Goal: Task Accomplishment & Management: Manage account settings

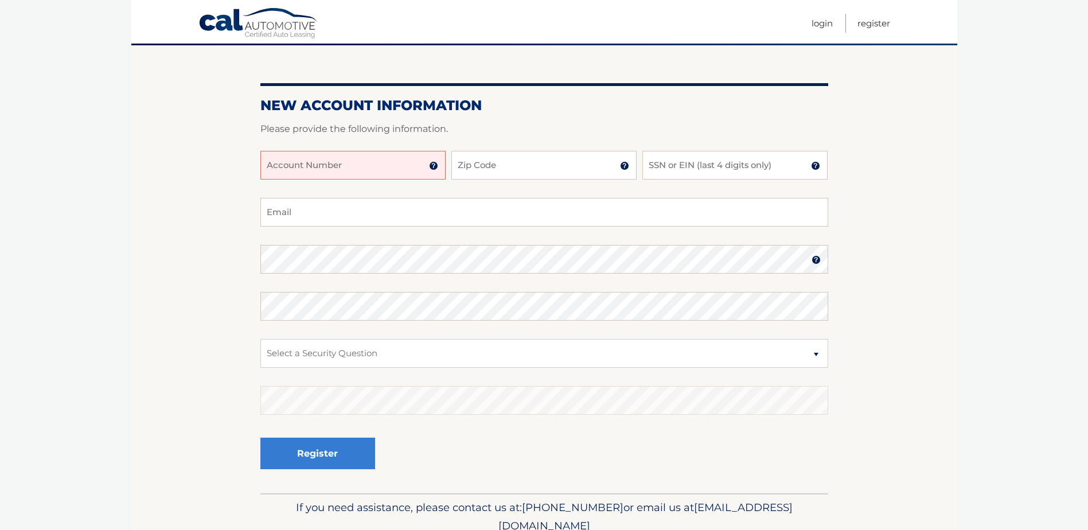
scroll to position [115, 0]
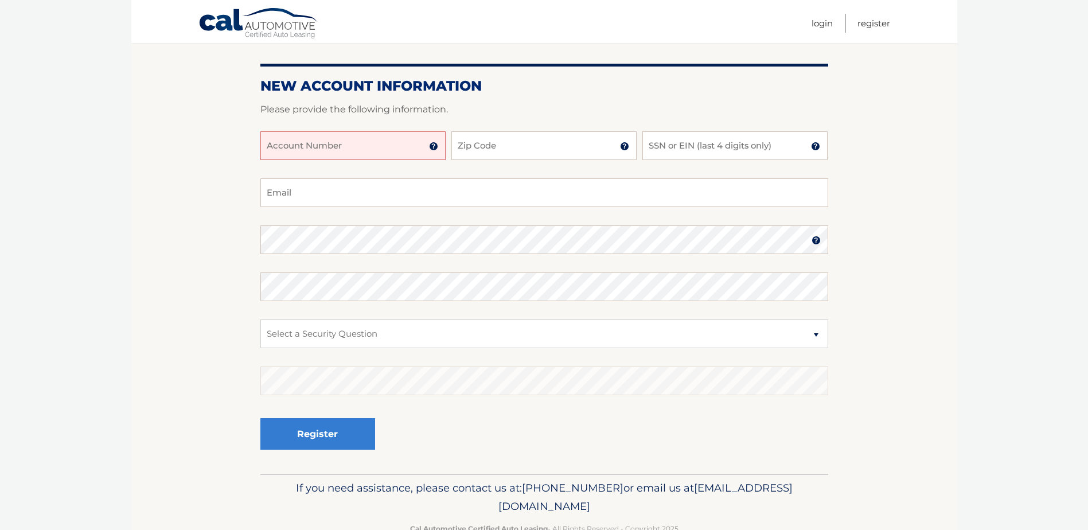
drag, startPoint x: 1053, startPoint y: 84, endPoint x: 1054, endPoint y: 41, distance: 43.0
click at [1054, 41] on body "Cal Automotive Menu Login Register Register" at bounding box center [544, 150] width 1088 height 530
drag, startPoint x: 901, startPoint y: 0, endPoint x: 979, endPoint y: 206, distance: 220.0
click at [979, 206] on body "Cal Automotive Menu Login Register Register" at bounding box center [544, 150] width 1088 height 530
click at [354, 146] on input "Account Number" at bounding box center [352, 145] width 185 height 29
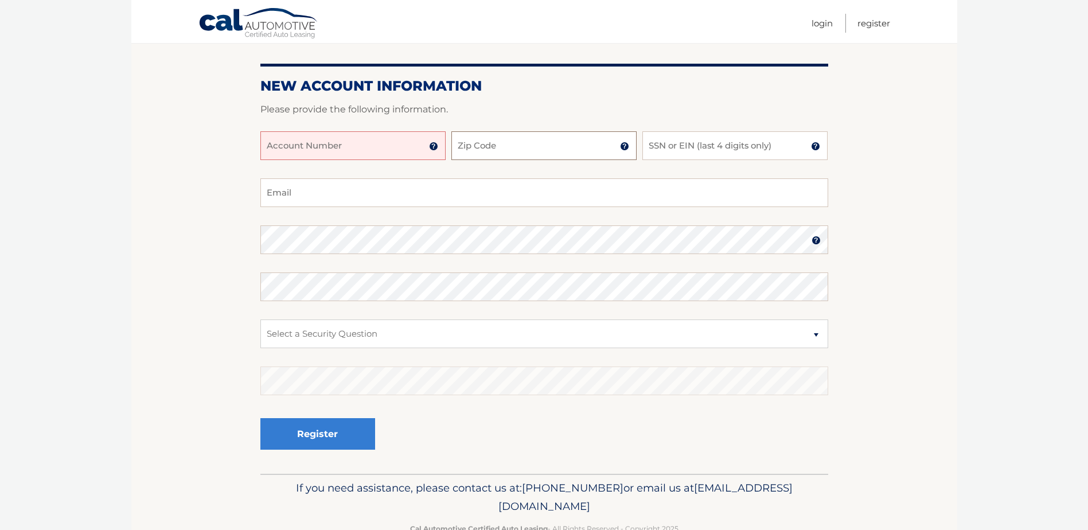
click at [508, 153] on input "Zip Code" at bounding box center [543, 145] width 185 height 29
click at [302, 147] on input "Account Number" at bounding box center [352, 145] width 185 height 29
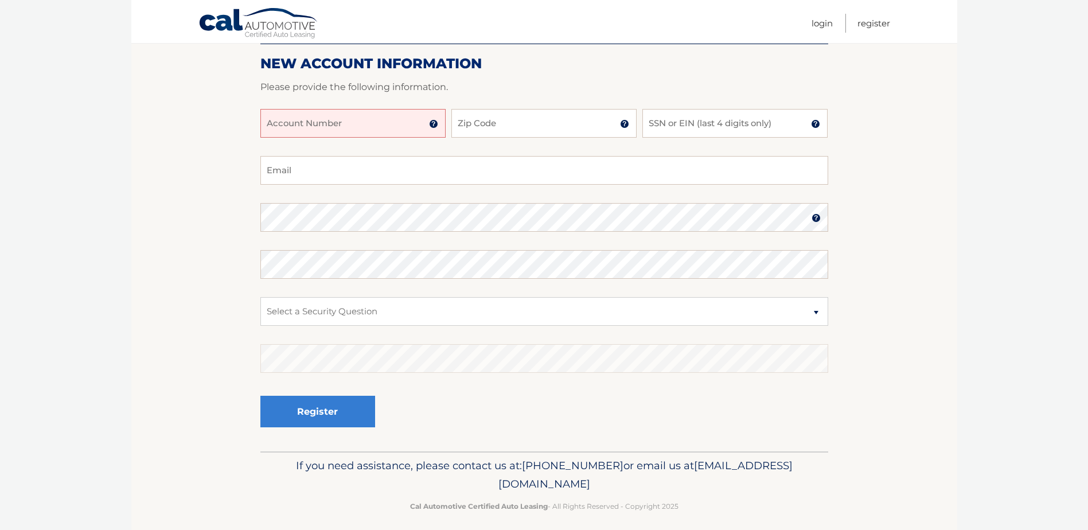
scroll to position [146, 0]
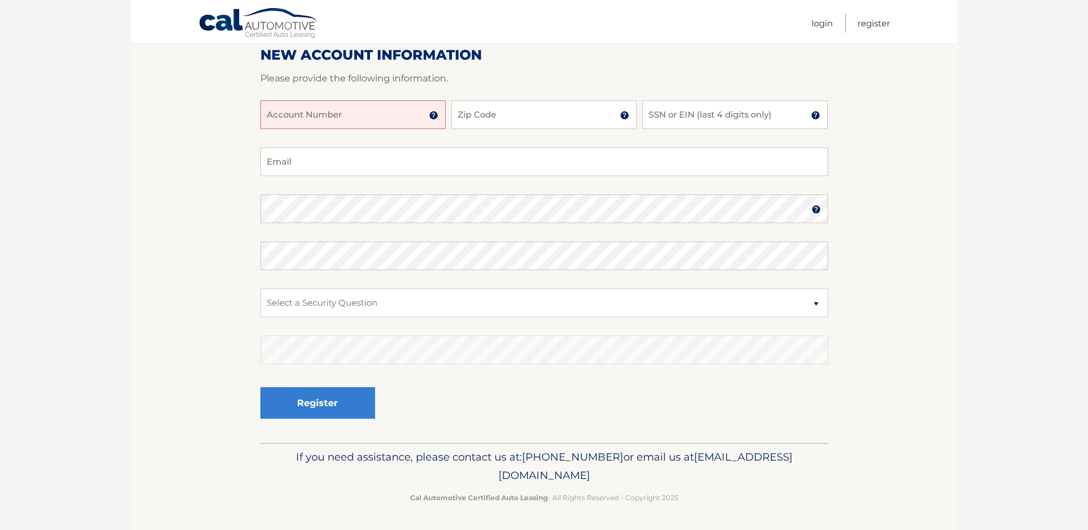
click at [400, 116] on input "Account Number" at bounding box center [352, 114] width 185 height 29
type input "44456005933"
click at [563, 115] on input "Zip Code" at bounding box center [543, 114] width 185 height 29
type input "14569"
click at [771, 115] on input "SSN or EIN (last 4 digits only)" at bounding box center [734, 114] width 185 height 29
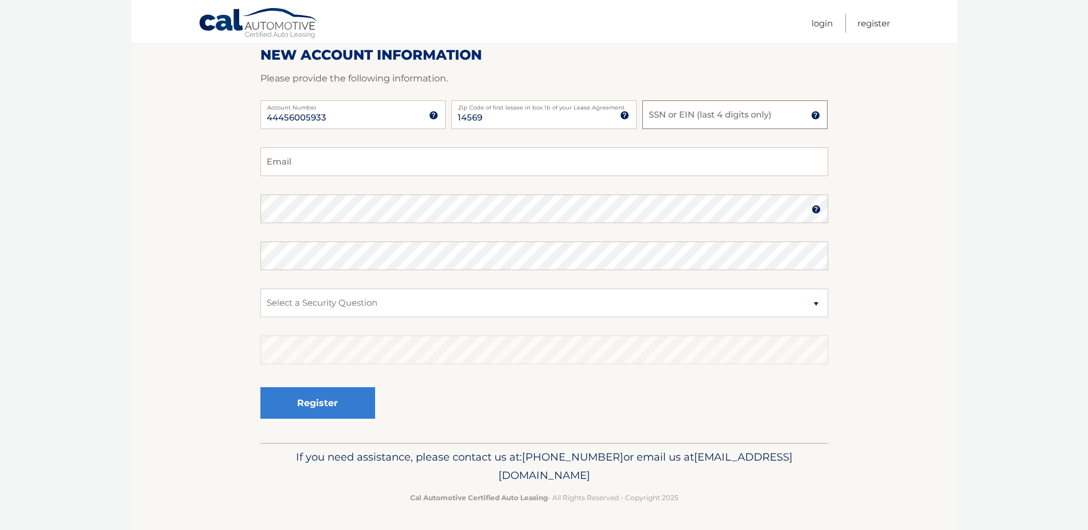
drag, startPoint x: 771, startPoint y: 115, endPoint x: 753, endPoint y: 116, distance: 18.4
click at [753, 116] on input "SSN or EIN (last 4 digits only)" at bounding box center [734, 114] width 185 height 29
click at [751, 116] on input "SSN or EIN (last 4 digits only)" at bounding box center [734, 114] width 185 height 29
type input "5"
type input "5447"
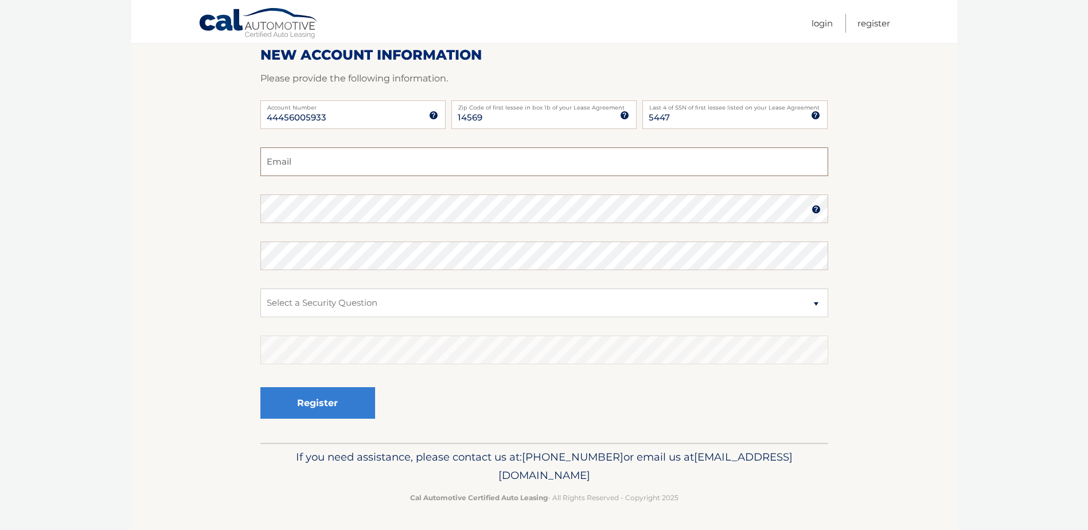
click at [353, 163] on input "Email" at bounding box center [544, 161] width 568 height 29
type input "jpetrillo2142@outlook.com"
click at [817, 212] on img at bounding box center [816, 209] width 9 height 9
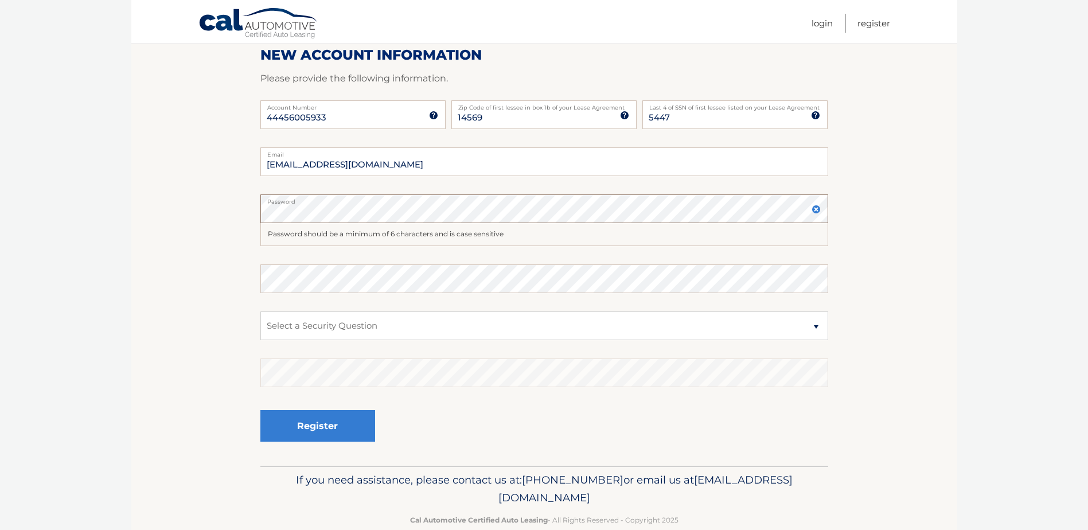
click at [220, 209] on section "New Account Information Please provide the following information. 44456005933 A…" at bounding box center [544, 230] width 826 height 471
click at [406, 328] on select "Select a Security Question What was the name of your elementary school? What is…" at bounding box center [544, 325] width 568 height 29
select select "1"
click at [260, 311] on select "Select a Security Question What was the name of your elementary school? What is…" at bounding box center [544, 325] width 568 height 29
click at [323, 427] on button "Register" at bounding box center [317, 426] width 115 height 32
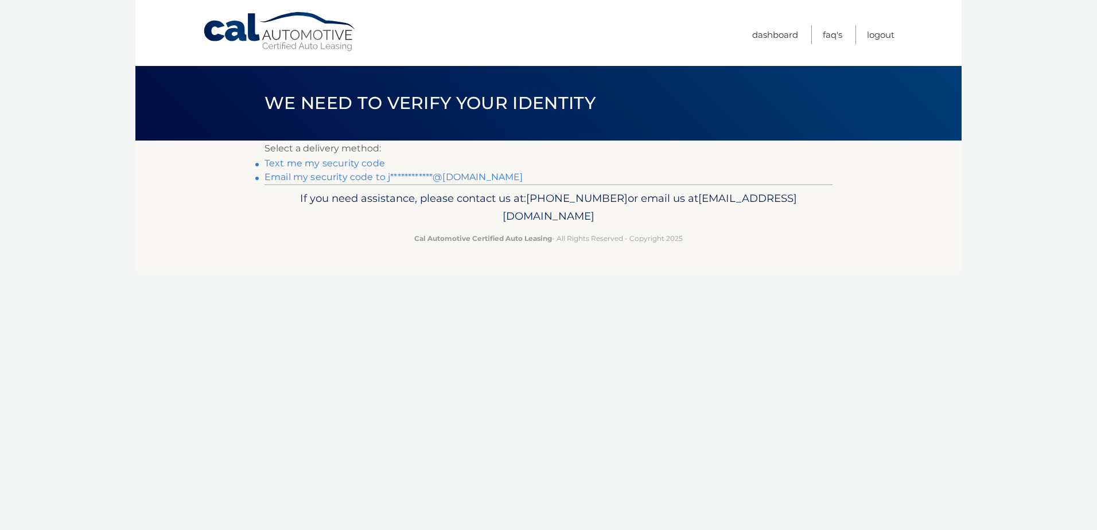
click at [338, 165] on link "Text me my security code" at bounding box center [324, 163] width 120 height 11
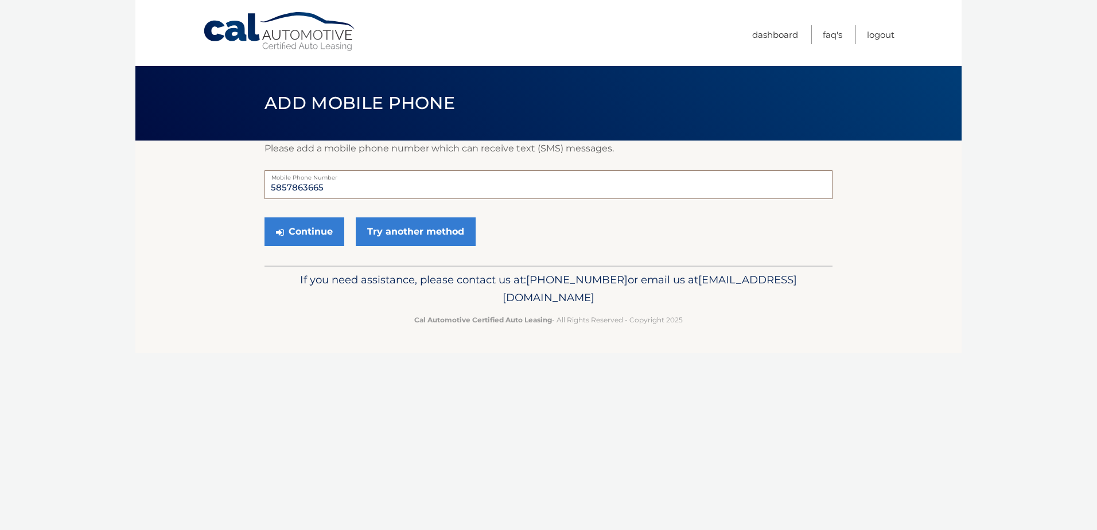
drag, startPoint x: 351, startPoint y: 185, endPoint x: 352, endPoint y: 257, distance: 71.7
click at [352, 257] on div "Please add a mobile phone number which can receive text (SMS) messages. 5857863…" at bounding box center [548, 203] width 568 height 125
type input "5"
type input "5858610083"
click at [307, 232] on button "Continue" at bounding box center [304, 231] width 80 height 29
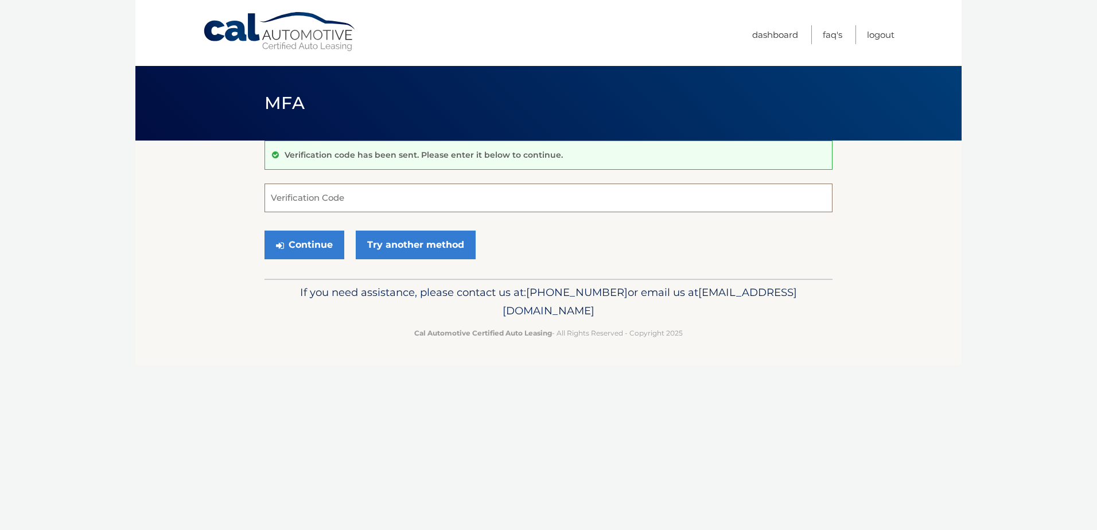
click at [367, 201] on input "Verification Code" at bounding box center [548, 198] width 568 height 29
type input "383952"
click at [301, 241] on button "Continue" at bounding box center [304, 245] width 80 height 29
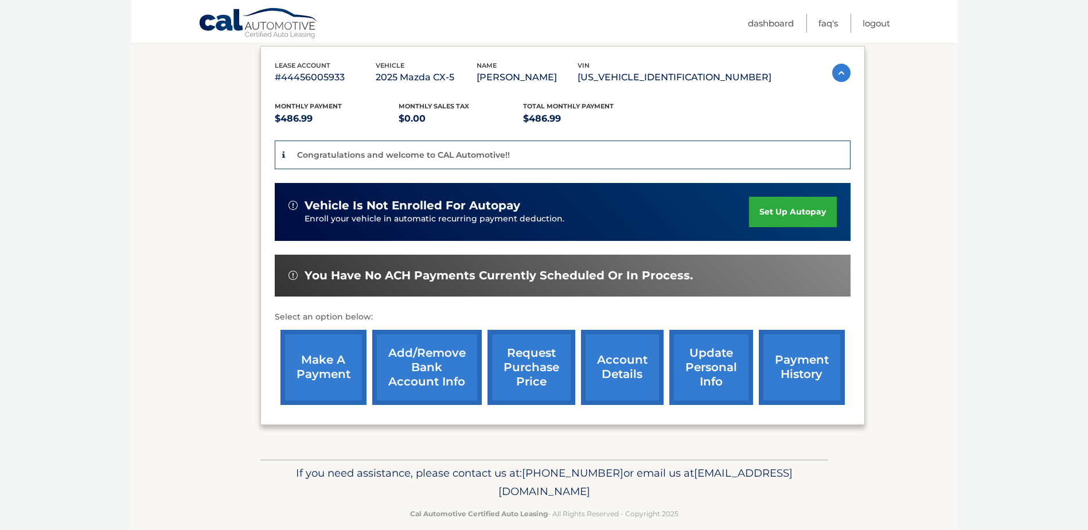
scroll to position [208, 0]
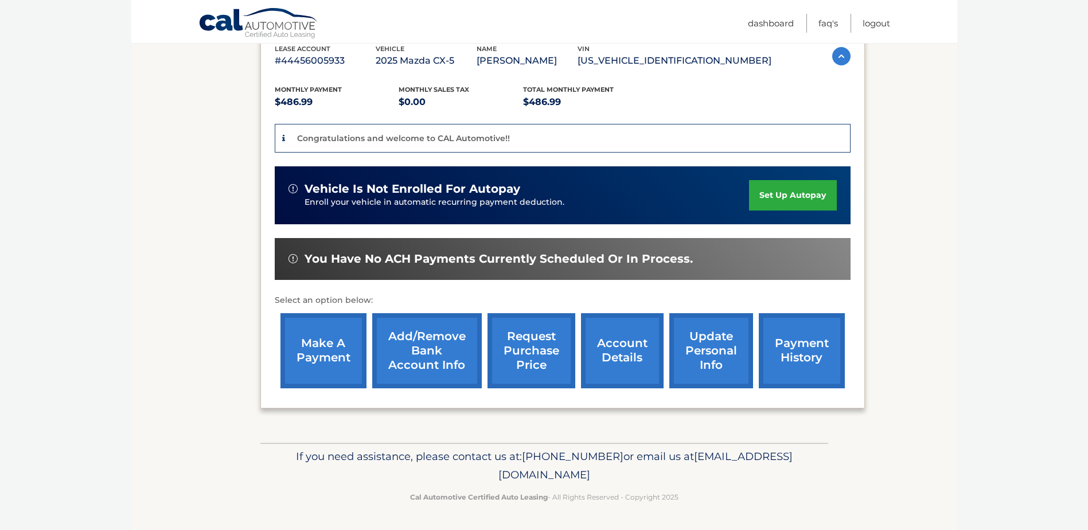
click at [804, 195] on link "set up autopay" at bounding box center [792, 195] width 87 height 30
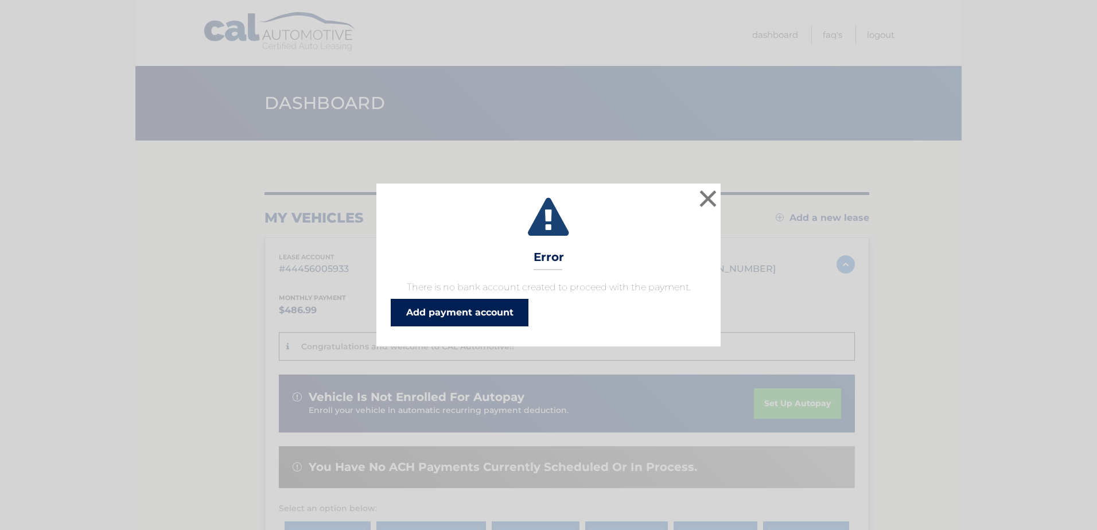
click at [493, 313] on link "Add payment account" at bounding box center [460, 313] width 138 height 28
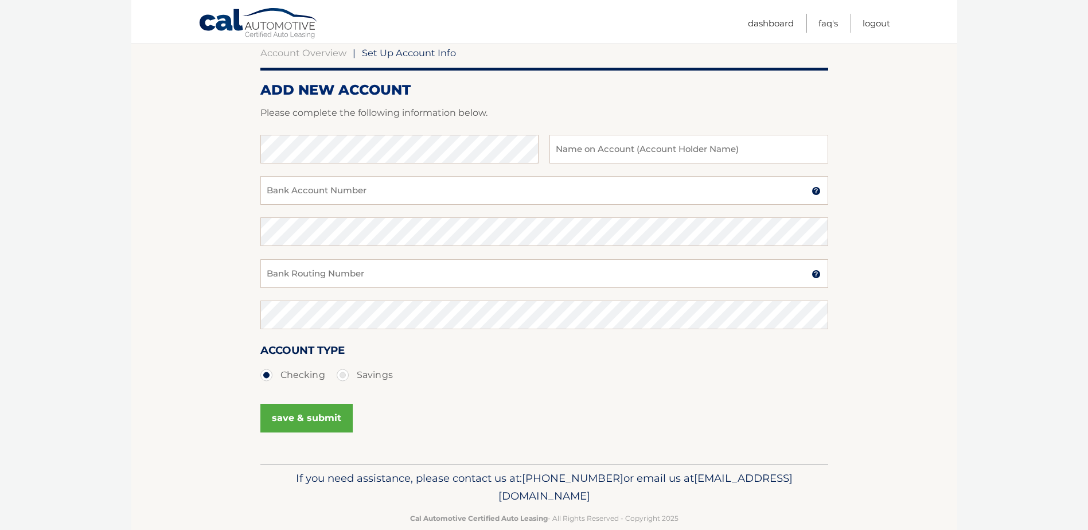
scroll to position [115, 0]
click at [665, 149] on input "text" at bounding box center [688, 148] width 278 height 29
type input "[PERSON_NAME]"
click at [381, 193] on input "Bank Account Number" at bounding box center [544, 190] width 568 height 29
type input "630114137"
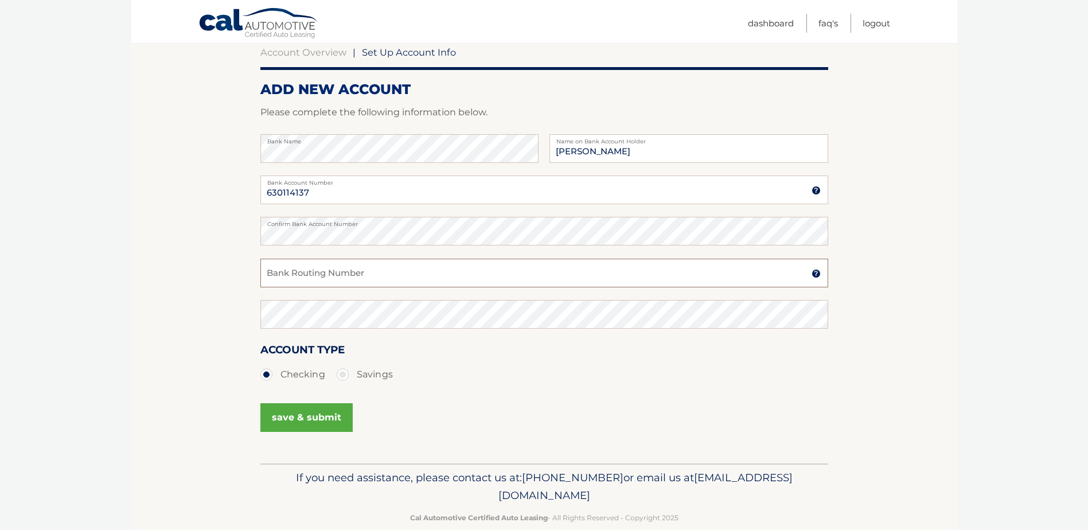
click at [369, 273] on input "Bank Routing Number" at bounding box center [544, 273] width 568 height 29
type input "022304030"
click at [267, 370] on label "Checking" at bounding box center [292, 374] width 65 height 23
click at [267, 370] on input "Checking" at bounding box center [270, 372] width 11 height 18
click at [267, 377] on label "Checking" at bounding box center [292, 374] width 65 height 23
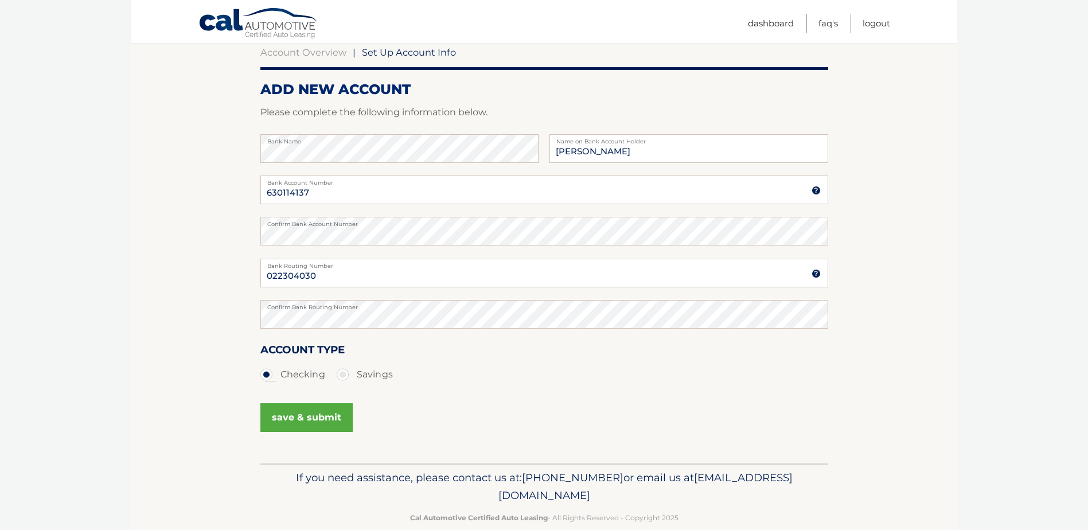
click at [267, 377] on input "Checking" at bounding box center [270, 372] width 11 height 18
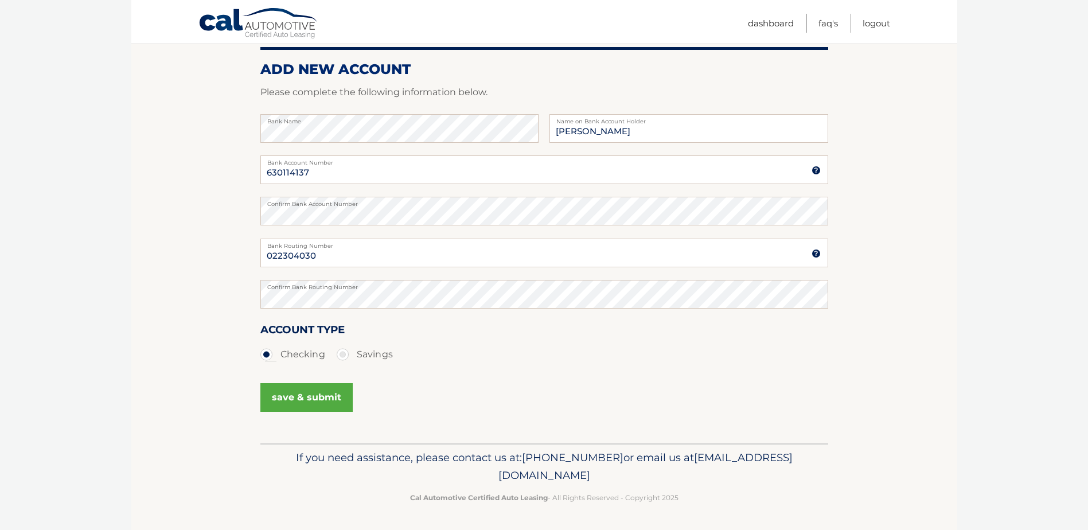
scroll to position [135, 0]
click at [322, 396] on button "save & submit" at bounding box center [306, 397] width 92 height 29
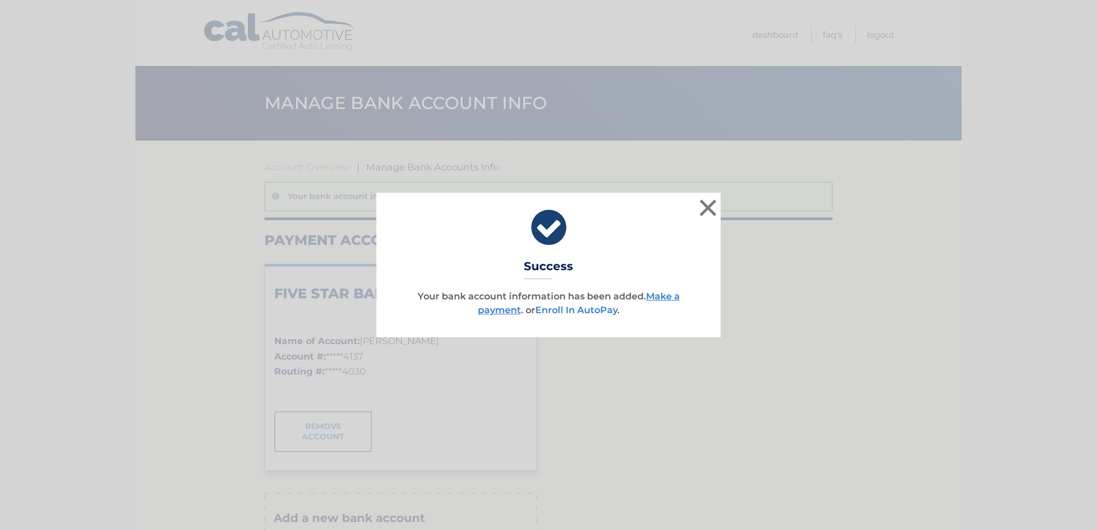
click at [590, 311] on link "Enroll In AutoPay" at bounding box center [576, 310] width 82 height 11
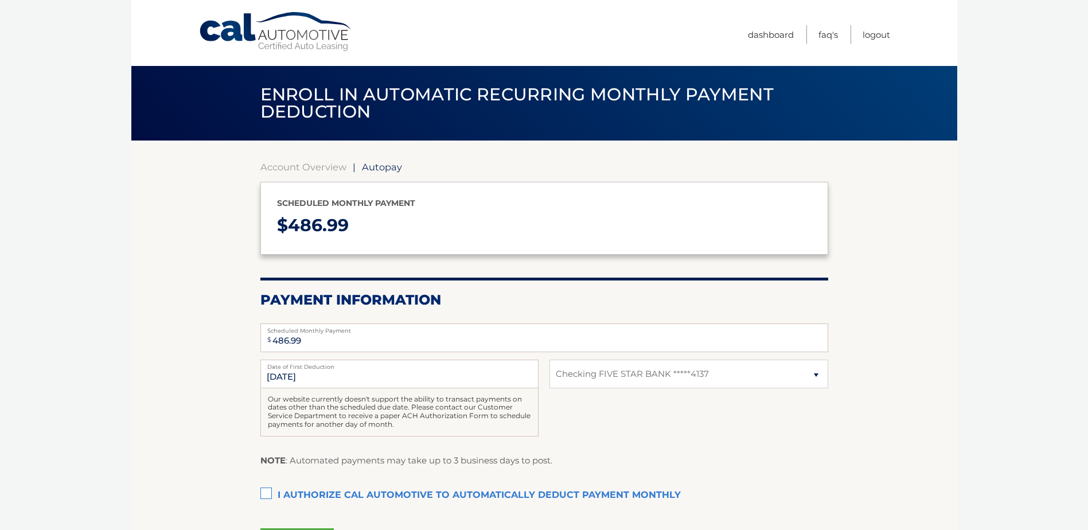
select select "Njk5OGQwM2QtNjkzYS00ZDVmLTgwNTEtMmM0YmU5MGIxNTJj"
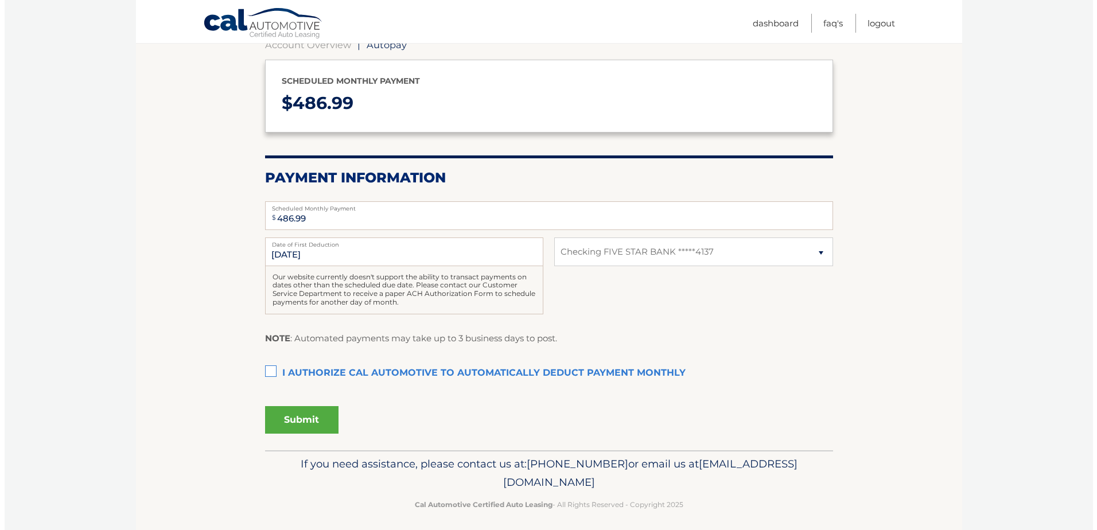
scroll to position [129, 0]
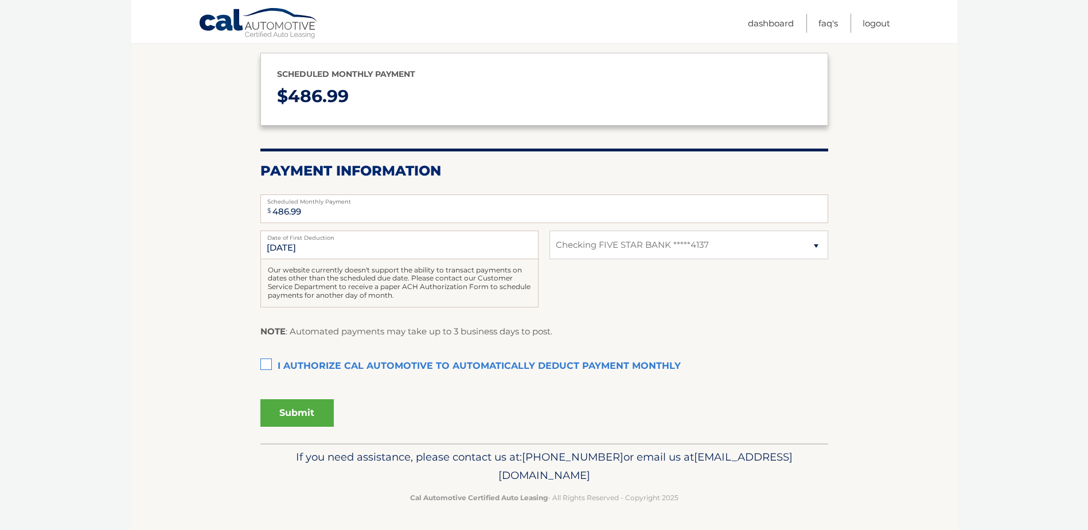
click at [264, 367] on label "I authorize cal automotive to automatically deduct payment monthly This checkbo…" at bounding box center [544, 366] width 568 height 23
click at [0, 0] on input "I authorize cal automotive to automatically deduct payment monthly This checkbo…" at bounding box center [0, 0] width 0 height 0
click at [300, 413] on button "Submit" at bounding box center [296, 413] width 73 height 28
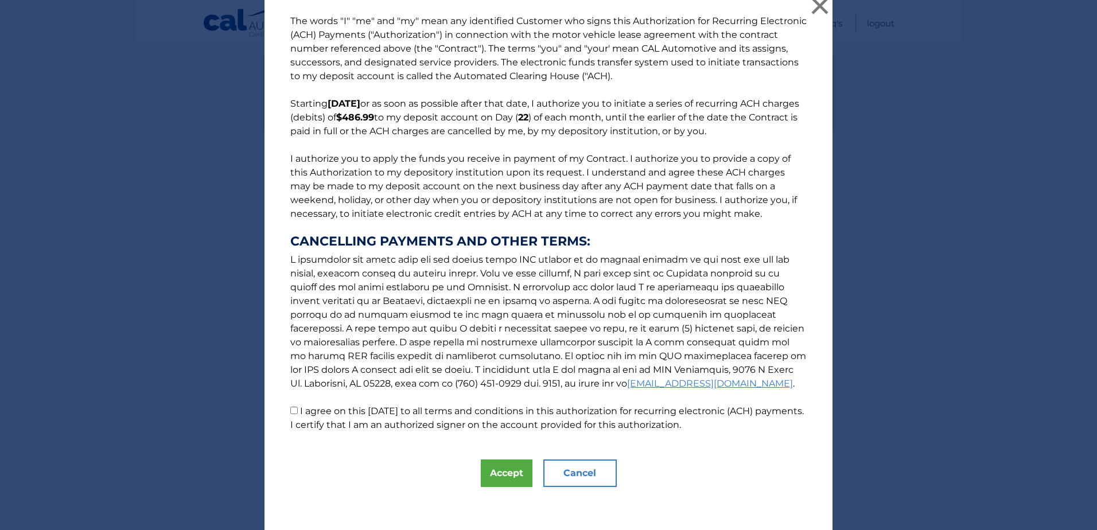
scroll to position [12, 0]
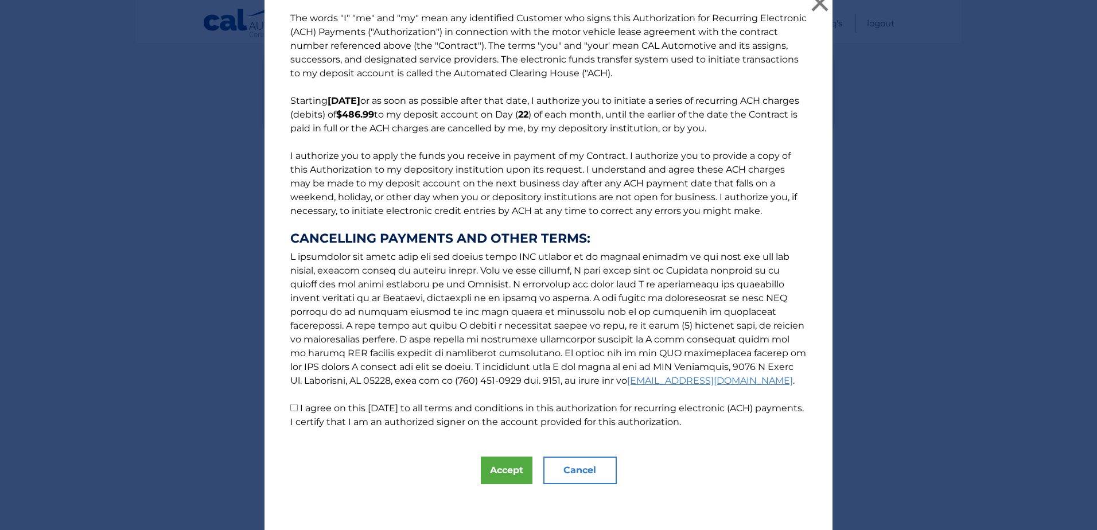
click at [291, 410] on input "I agree on this 09/07/2025 to all terms and conditions in this authorization fo…" at bounding box center [293, 407] width 7 height 7
checkbox input "true"
click at [506, 470] on button "Accept" at bounding box center [507, 471] width 52 height 28
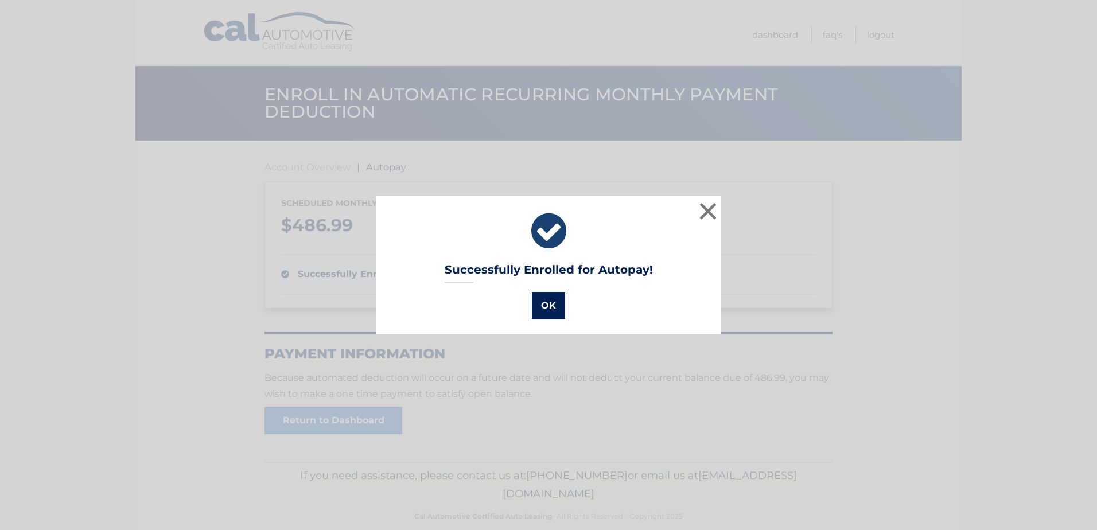
click at [546, 305] on button "OK" at bounding box center [548, 306] width 33 height 28
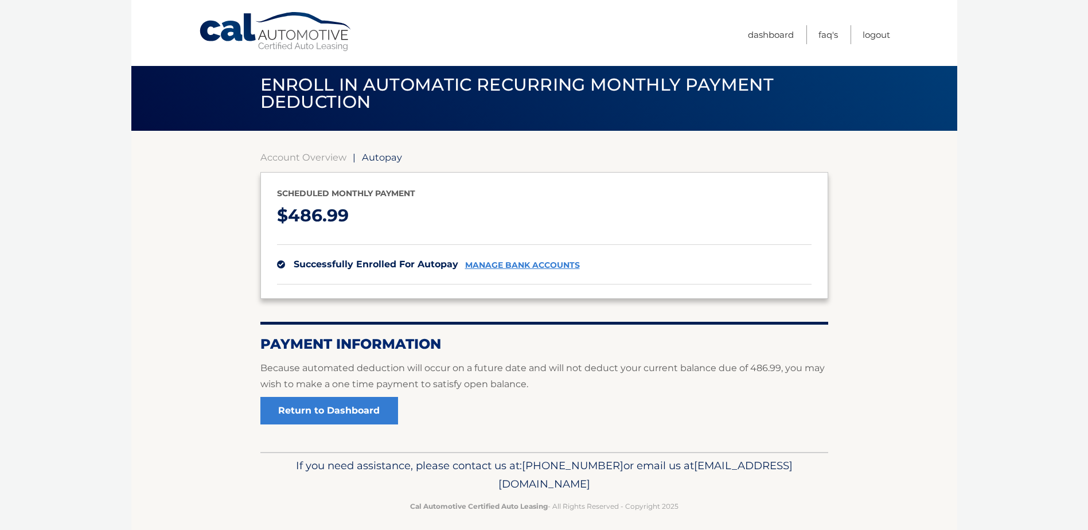
scroll to position [18, 0]
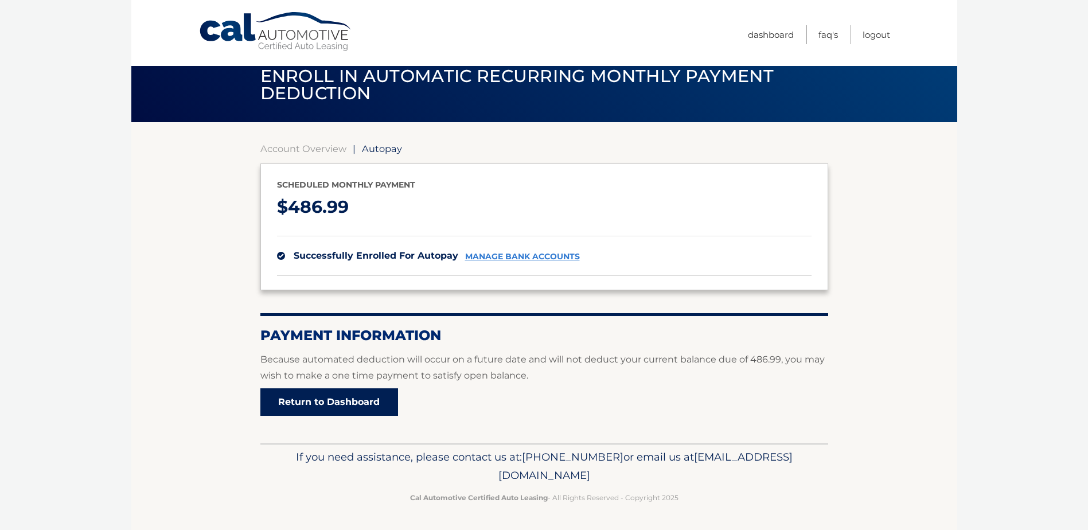
click at [358, 403] on link "Return to Dashboard" at bounding box center [329, 402] width 138 height 28
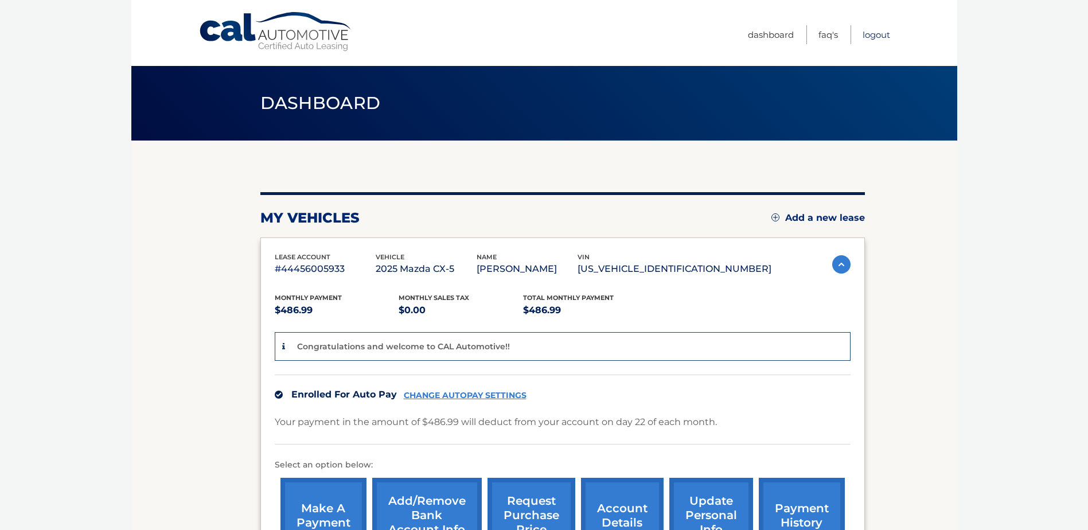
click at [882, 37] on link "Logout" at bounding box center [877, 34] width 28 height 19
